Goal: Task Accomplishment & Management: Complete application form

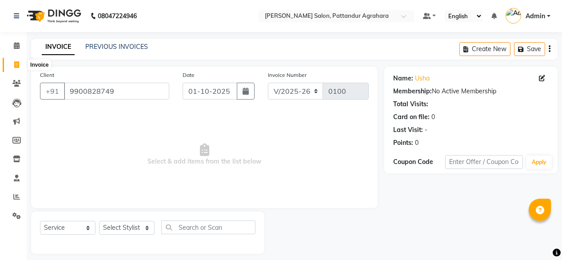
select select "9009"
select select "service"
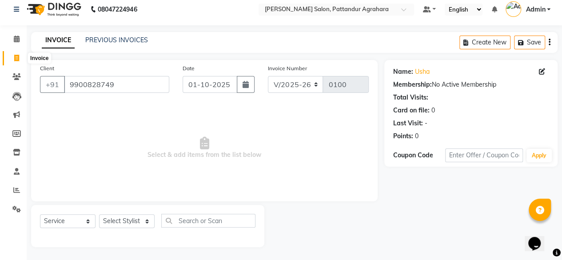
click at [14, 56] on icon at bounding box center [16, 58] width 5 height 7
select select "service"
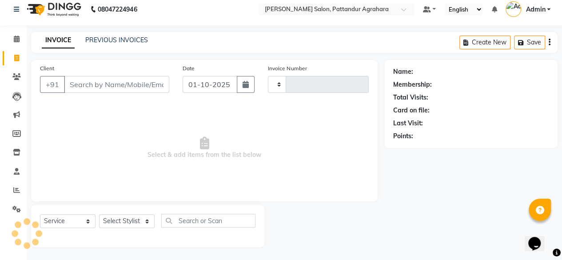
type input "0100"
select select "9009"
click at [108, 88] on input "Client" at bounding box center [116, 84] width 105 height 17
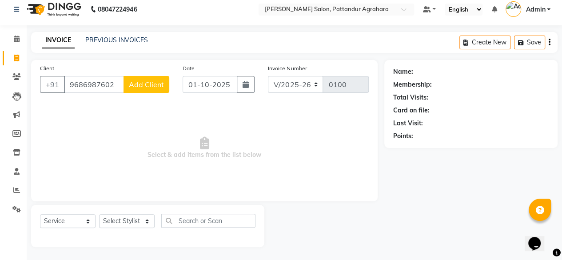
type input "9686987602"
click at [137, 89] on button "Add Client" at bounding box center [147, 84] width 46 height 17
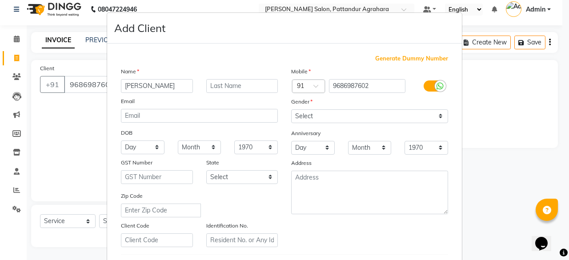
type input "[PERSON_NAME]"
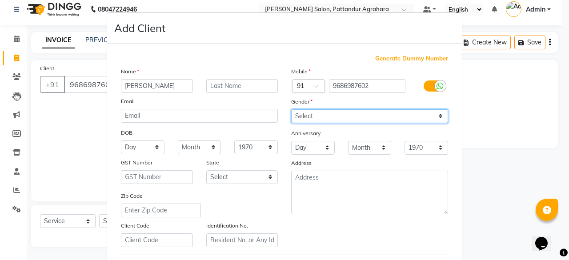
click at [322, 116] on select "Select Male Female Other Prefer Not To Say" at bounding box center [369, 116] width 157 height 14
select select "male"
click at [291, 109] on select "Select Male Female Other Prefer Not To Say" at bounding box center [369, 116] width 157 height 14
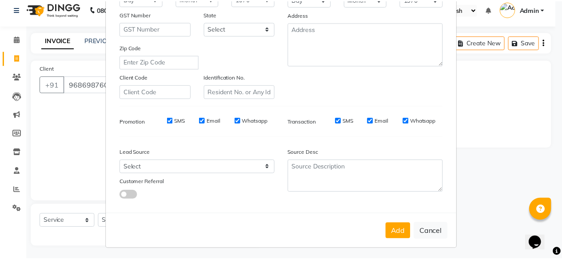
scroll to position [148, 0]
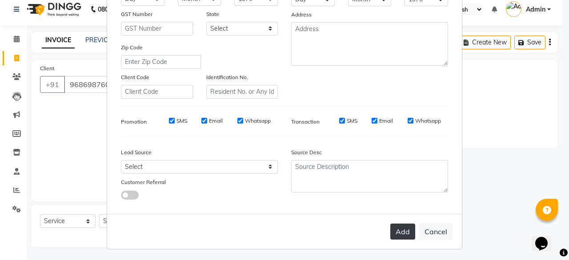
click at [407, 225] on button "Add" at bounding box center [402, 232] width 25 height 16
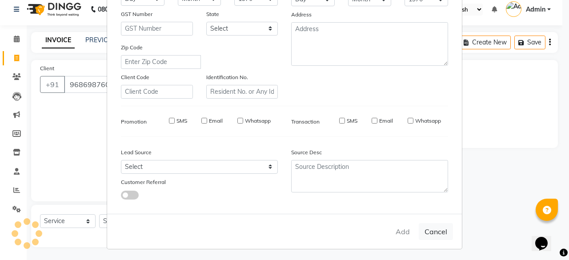
select select
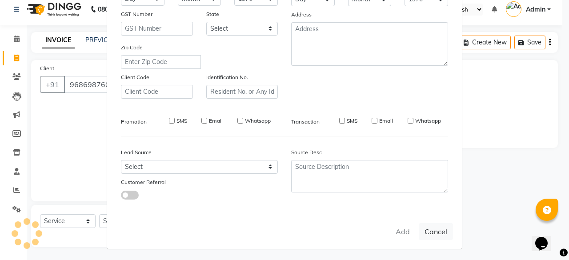
select select
checkbox input "false"
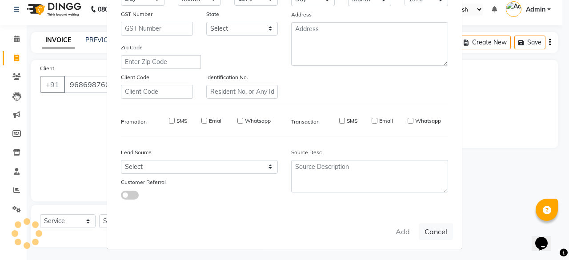
checkbox input "false"
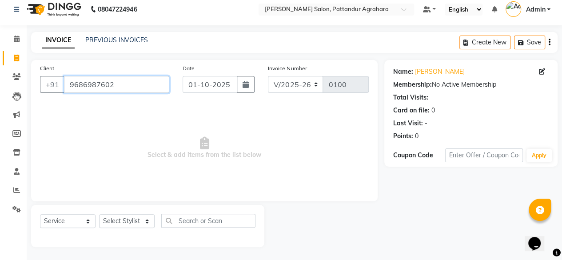
click at [118, 84] on input "9686987602" at bounding box center [116, 84] width 105 height 17
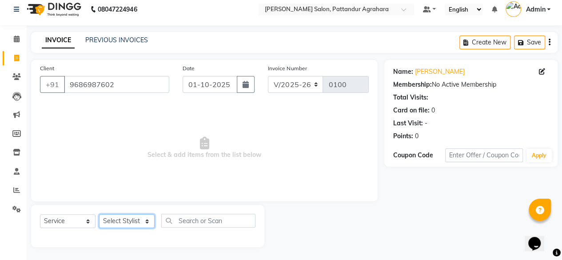
click at [142, 219] on select "Select Stylist Admin [PERSON_NAME] [PERSON_NAME] Krishna [PERSON_NAME] [PERSON_…" at bounding box center [127, 221] width 56 height 14
select select "91493"
click at [99, 214] on select "Select Stylist Admin [PERSON_NAME] [PERSON_NAME] Krishna [PERSON_NAME] [PERSON_…" at bounding box center [127, 221] width 56 height 14
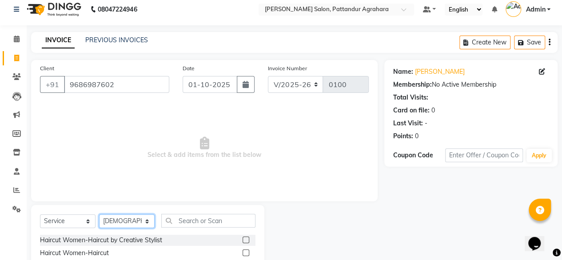
scroll to position [95, 0]
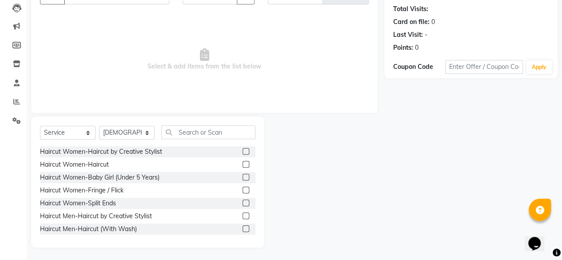
click at [243, 215] on label at bounding box center [246, 215] width 7 height 7
click at [243, 215] on input "checkbox" at bounding box center [246, 216] width 6 height 6
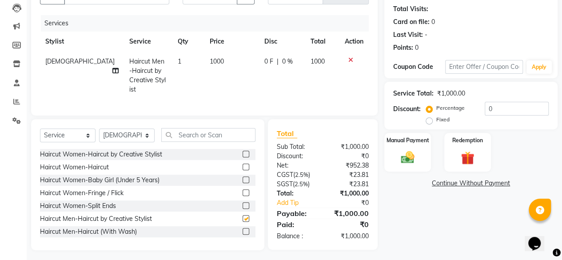
checkbox input "false"
click at [146, 133] on select "Select Stylist Admin [PERSON_NAME] [PERSON_NAME] Krishna [PERSON_NAME] [PERSON_…" at bounding box center [127, 135] width 56 height 14
select select "92965"
click at [99, 128] on select "Select Stylist Admin [PERSON_NAME] [PERSON_NAME] Krishna [PERSON_NAME] [PERSON_…" at bounding box center [127, 135] width 56 height 14
click at [179, 132] on input "text" at bounding box center [208, 135] width 94 height 14
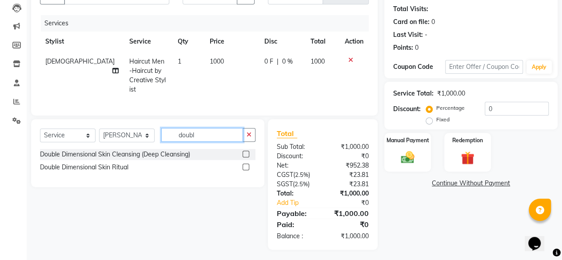
type input "doubl"
click at [246, 152] on label at bounding box center [246, 154] width 7 height 7
click at [246, 152] on input "checkbox" at bounding box center [246, 155] width 6 height 6
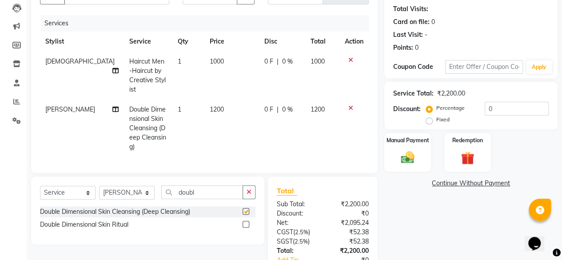
checkbox input "false"
click at [210, 105] on span "1200" at bounding box center [217, 109] width 14 height 8
select select "92965"
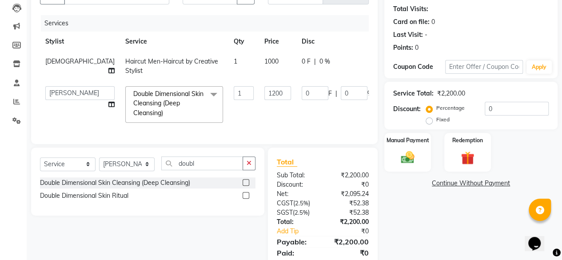
click at [234, 99] on input "1" at bounding box center [244, 93] width 20 height 14
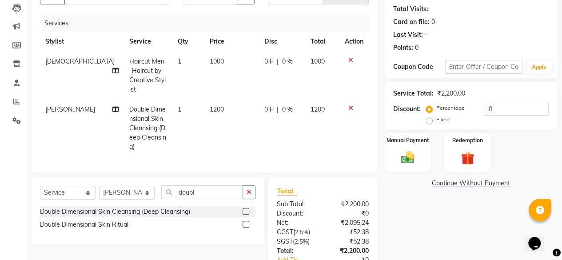
click at [210, 105] on span "1200" at bounding box center [217, 109] width 14 height 8
select select "92965"
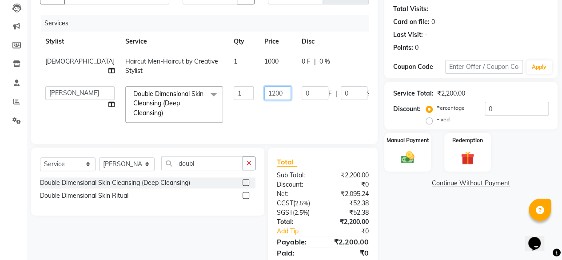
click at [264, 93] on input "1200" at bounding box center [277, 93] width 27 height 14
type input "1500"
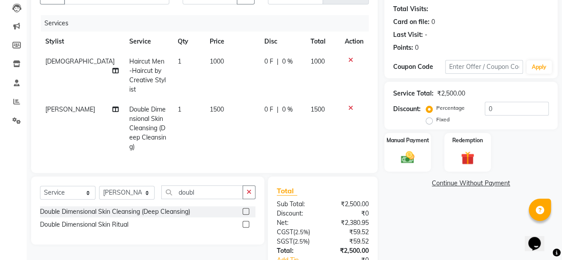
click at [404, 224] on div "Name: Sanket Membership: No Active Membership Total Visits: Card on file: 0 Las…" at bounding box center [474, 140] width 180 height 336
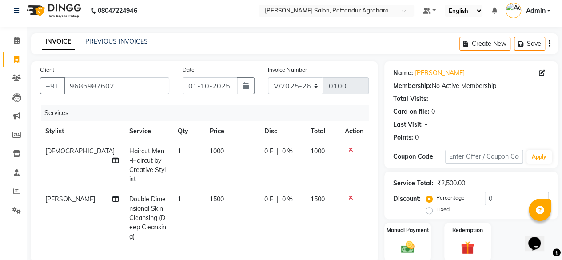
scroll to position [0, 0]
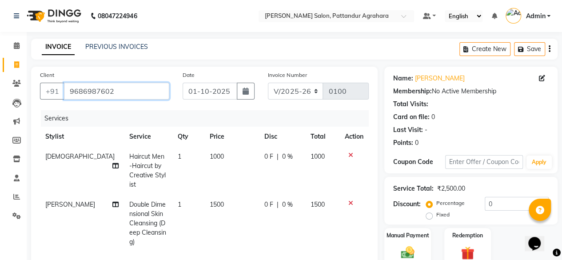
click at [94, 89] on input "9686987602" at bounding box center [116, 91] width 105 height 17
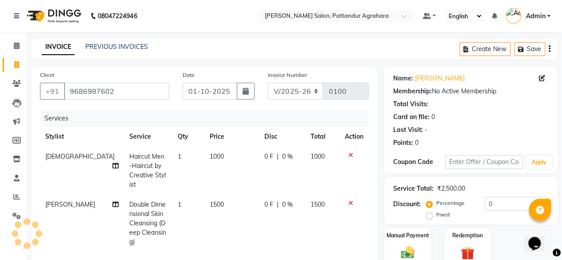
click at [436, 195] on div "Service Total: ₹2,500.00 Discount: Percentage Fixed 0" at bounding box center [471, 200] width 156 height 40
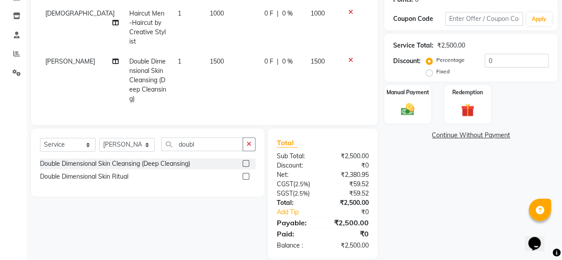
scroll to position [143, 0]
click at [414, 106] on img at bounding box center [407, 110] width 23 height 16
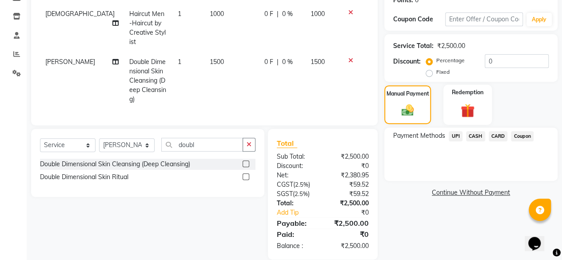
click at [474, 112] on img at bounding box center [467, 110] width 23 height 17
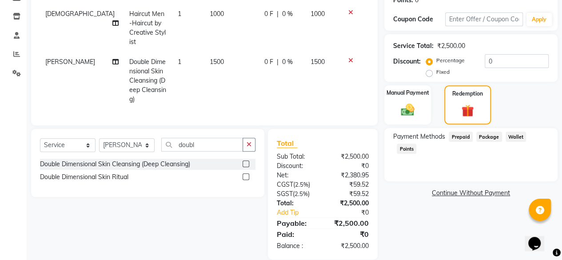
click at [377, 77] on div "Client +91 9686987602 Date 01-10-2025 Invoice Number V/2025 V/2025-26 0100 Serv…" at bounding box center [204, 24] width 347 height 201
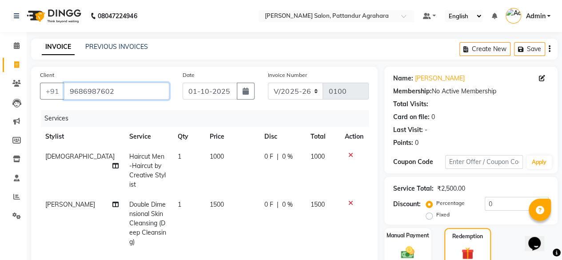
click at [83, 90] on input "9686987602" at bounding box center [116, 91] width 105 height 17
paste input "9686987602"
type input "9686987602"
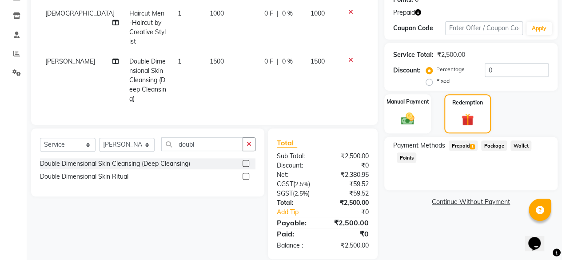
scroll to position [143, 0]
click at [468, 150] on span "Prepaid 1" at bounding box center [463, 146] width 29 height 10
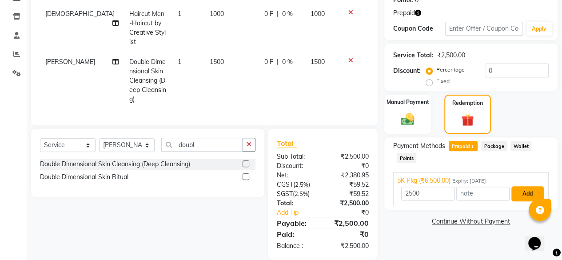
click at [527, 194] on button "Add" at bounding box center [528, 193] width 32 height 15
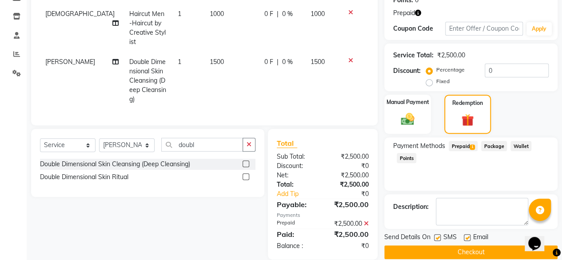
click at [474, 253] on button "Checkout" at bounding box center [470, 252] width 173 height 14
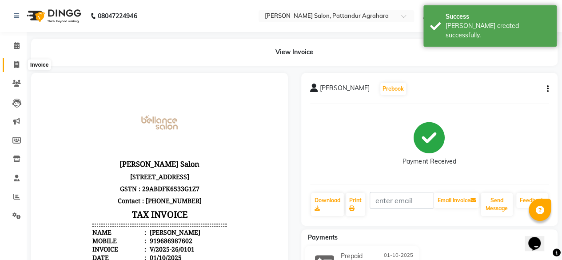
click at [17, 67] on icon at bounding box center [16, 64] width 5 height 7
select select "service"
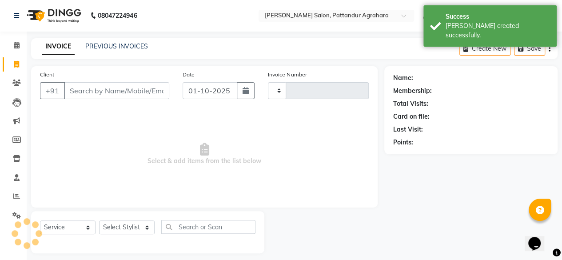
type input "0102"
select select "9009"
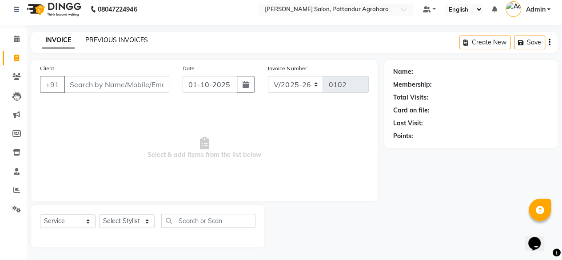
click at [111, 40] on link "PREVIOUS INVOICES" at bounding box center [116, 40] width 63 height 8
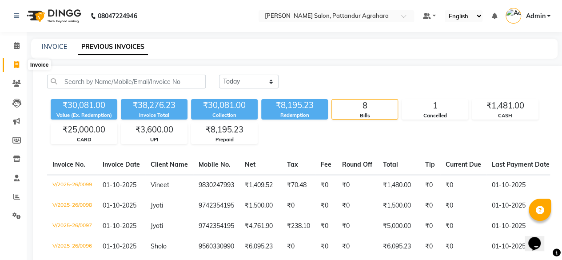
click at [20, 65] on span at bounding box center [17, 65] width 16 height 10
select select "9009"
select select "service"
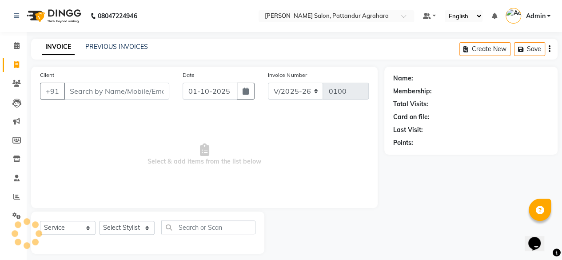
scroll to position [7, 0]
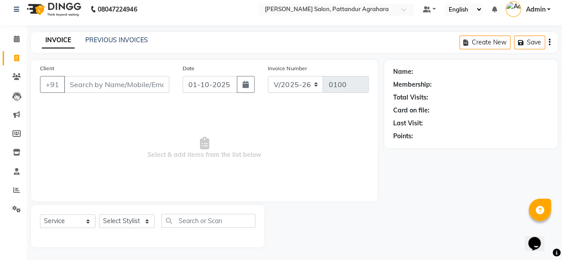
click at [117, 88] on input "Client" at bounding box center [116, 84] width 105 height 17
type input "9686987602"
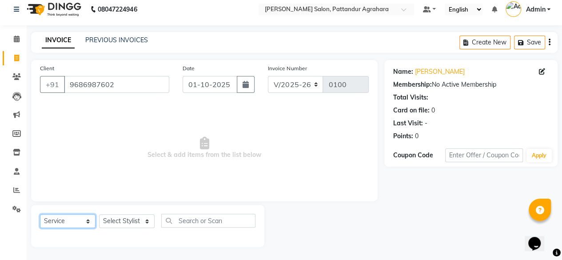
click at [68, 221] on select "Select Service Product Membership Package Voucher Prepaid Gift Card" at bounding box center [68, 221] width 56 height 14
select select "P"
click at [40, 214] on select "Select Service Product Membership Package Voucher Prepaid Gift Card" at bounding box center [68, 221] width 56 height 14
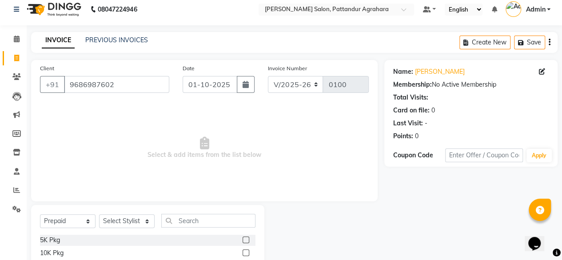
click at [243, 240] on label at bounding box center [246, 239] width 7 height 7
click at [243, 240] on input "checkbox" at bounding box center [246, 240] width 6 height 6
checkbox input "false"
click at [141, 223] on select "Select Stylist Admin [PERSON_NAME] [PERSON_NAME] Krishna [PERSON_NAME] [PERSON_…" at bounding box center [127, 221] width 56 height 14
select select "92965"
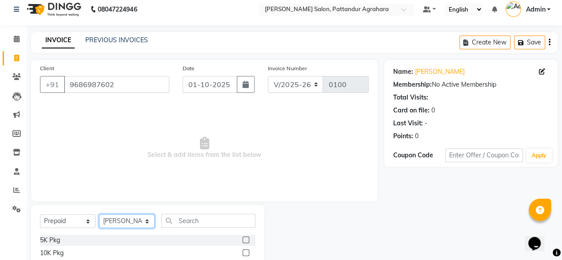
click at [99, 214] on select "Select Stylist Admin [PERSON_NAME] [PERSON_NAME] Krishna [PERSON_NAME] [PERSON_…" at bounding box center [127, 221] width 56 height 14
click at [243, 239] on label at bounding box center [246, 239] width 7 height 7
click at [243, 239] on input "checkbox" at bounding box center [246, 240] width 6 height 6
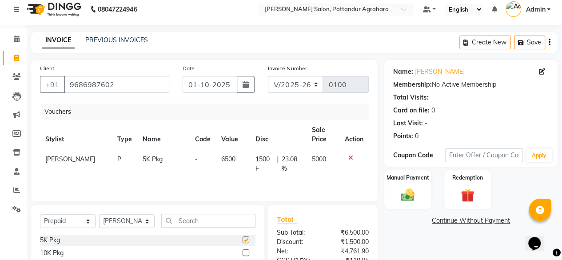
checkbox input "false"
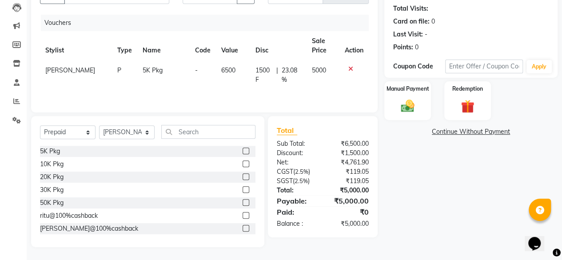
scroll to position [95, 0]
click at [423, 112] on div "Manual Payment" at bounding box center [408, 101] width 48 height 40
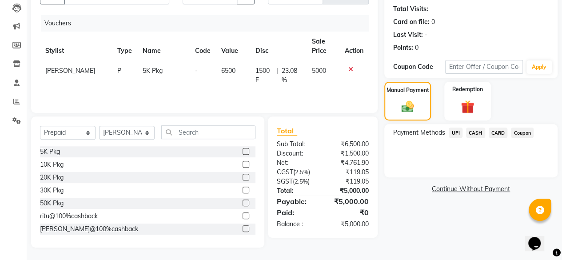
click at [456, 135] on span "UPI" at bounding box center [456, 133] width 14 height 10
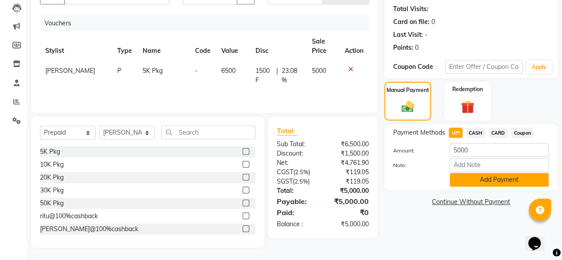
click at [473, 176] on button "Add Payment" at bounding box center [499, 180] width 99 height 14
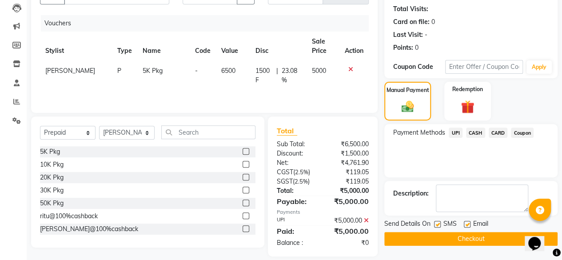
click at [366, 220] on icon at bounding box center [366, 220] width 5 height 6
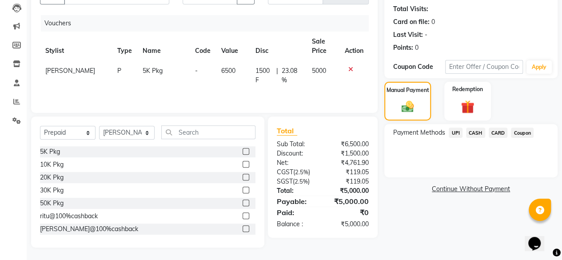
click at [496, 135] on span "CARD" at bounding box center [498, 133] width 19 height 10
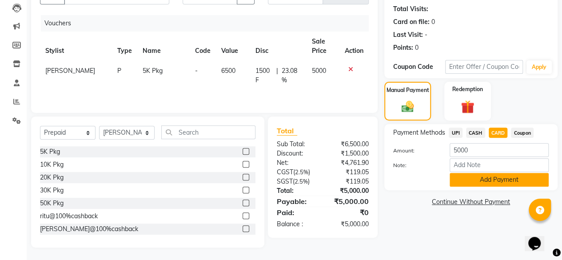
click at [480, 183] on button "Add Payment" at bounding box center [499, 180] width 99 height 14
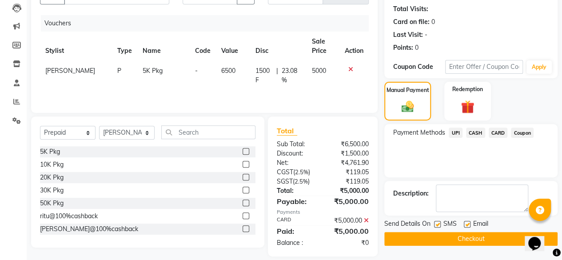
click at [457, 240] on button "Checkout" at bounding box center [470, 239] width 173 height 14
